Goal: Task Accomplishment & Management: Manage account settings

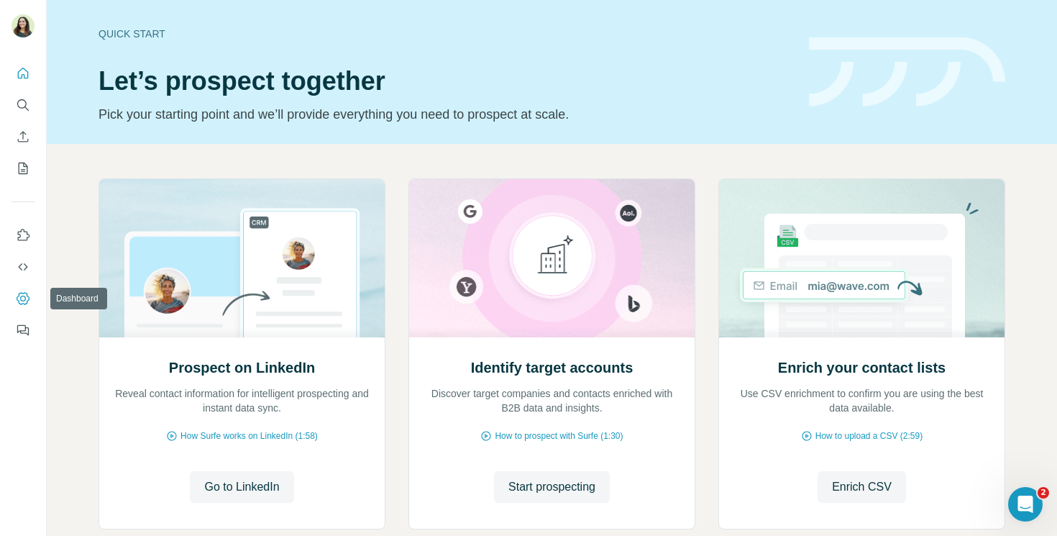
click at [22, 293] on icon "Dashboard" at bounding box center [23, 298] width 13 height 12
click at [18, 301] on icon "Dashboard" at bounding box center [23, 298] width 13 height 12
click at [23, 24] on img at bounding box center [23, 25] width 23 height 23
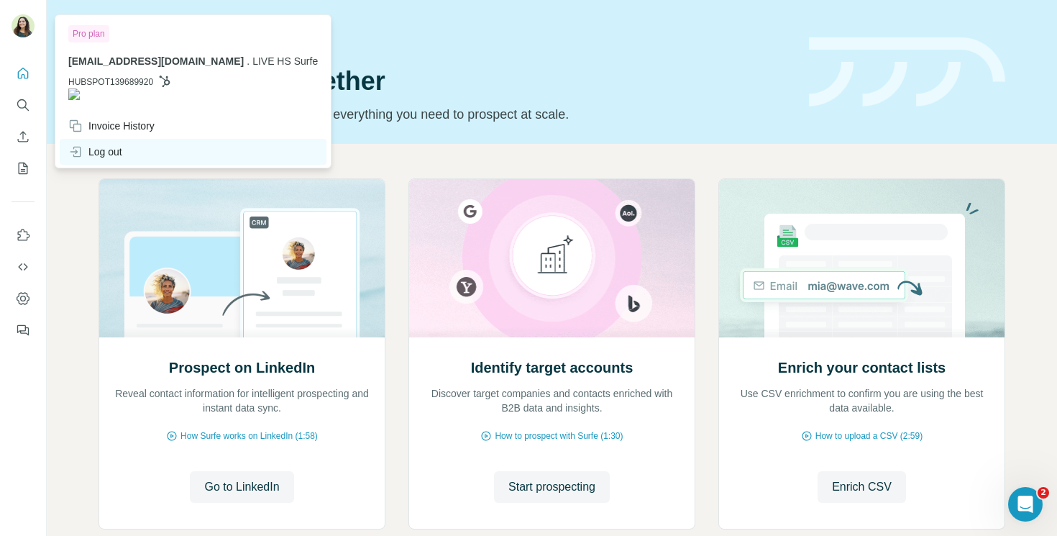
click at [106, 145] on div "Log out" at bounding box center [95, 152] width 54 height 14
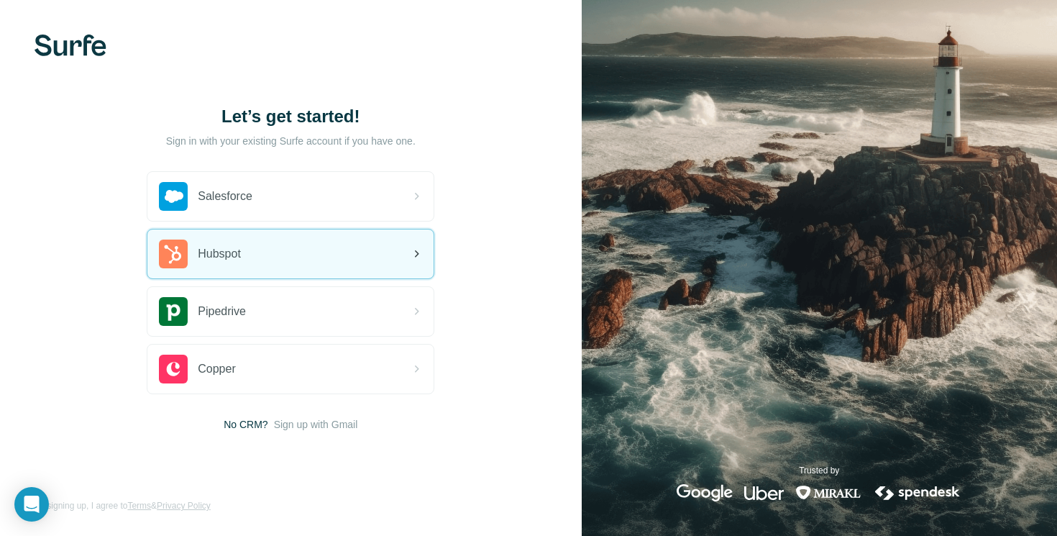
click at [251, 254] on div "Hubspot" at bounding box center [290, 253] width 286 height 49
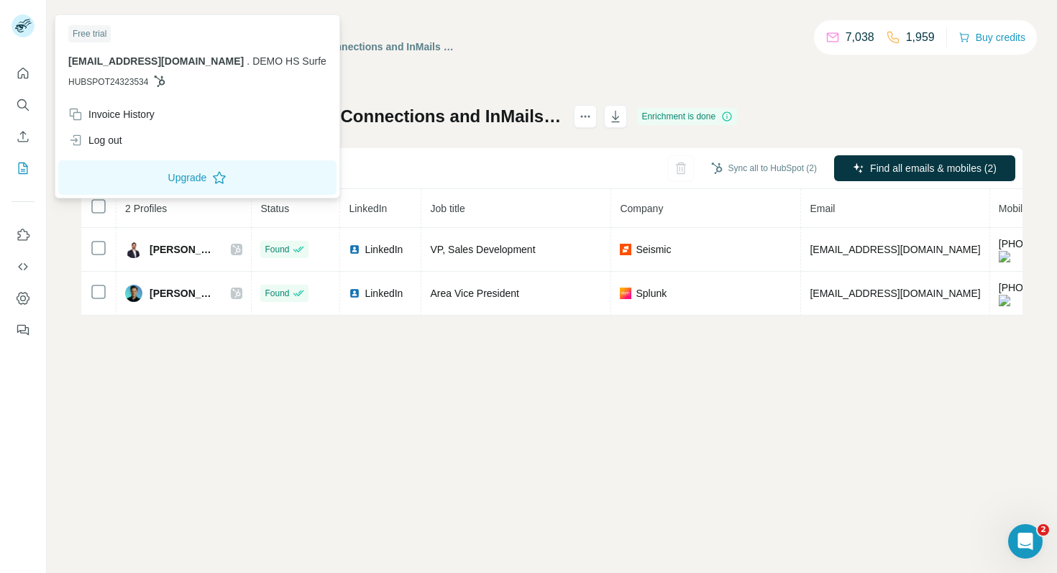
click at [19, 29] on icon at bounding box center [21, 28] width 12 height 8
click at [116, 140] on div "Log out" at bounding box center [95, 140] width 54 height 14
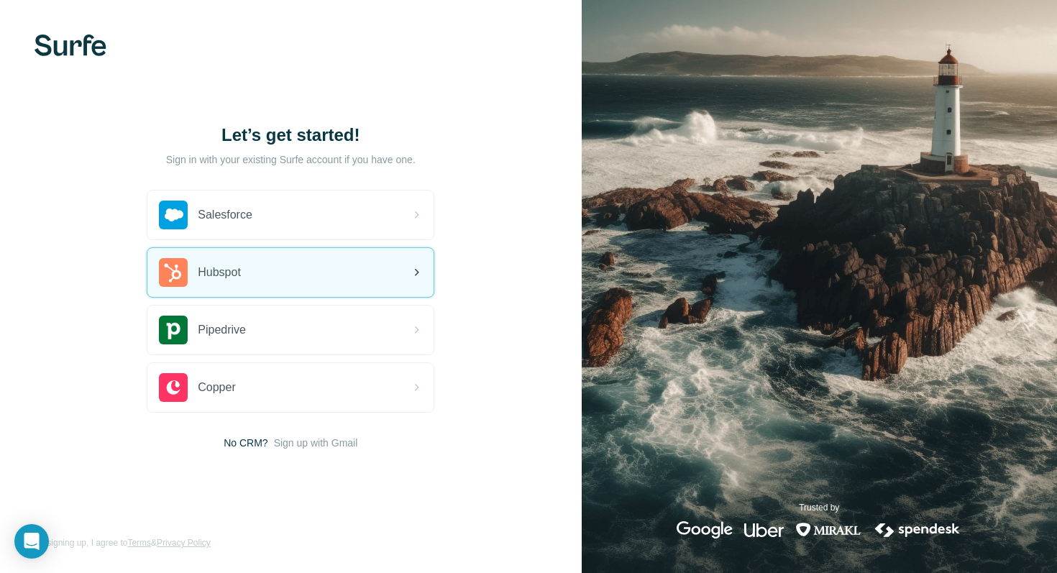
click at [241, 280] on div "Hubspot" at bounding box center [200, 272] width 82 height 29
